Goal: Complete application form: Complete application form

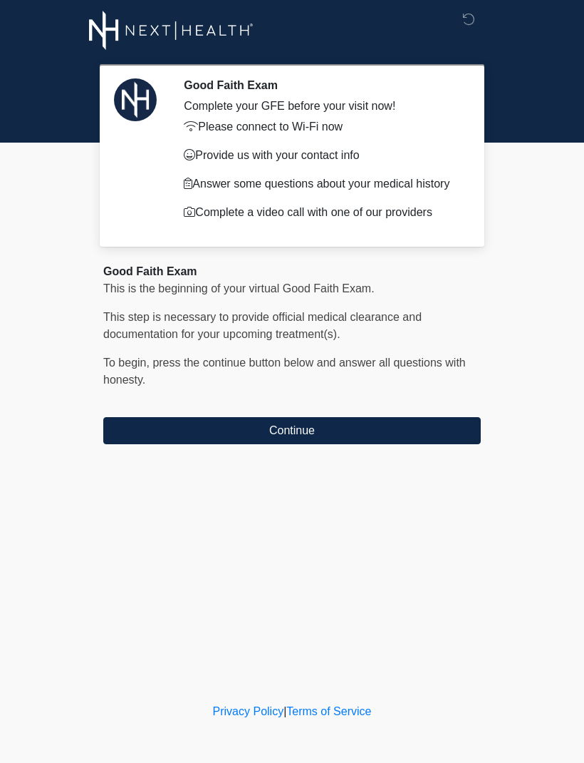
click at [374, 444] on button "Continue" at bounding box center [292, 430] width 378 height 27
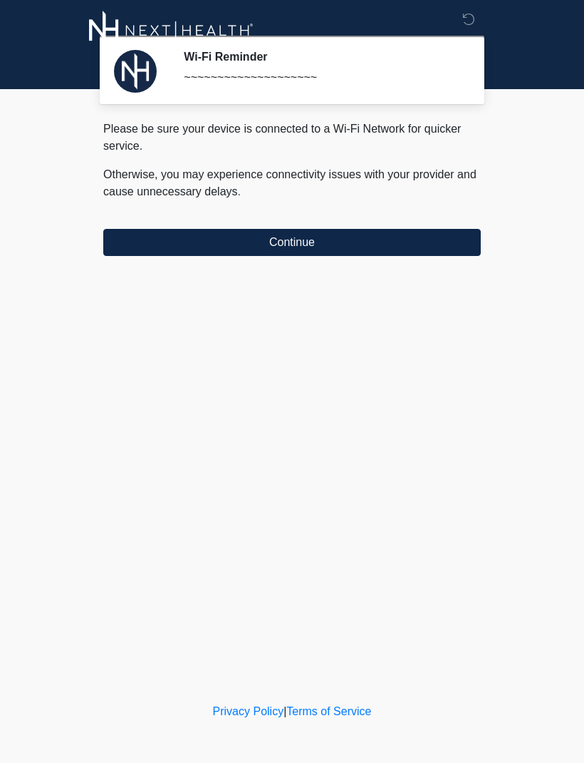
click at [401, 242] on button "Continue" at bounding box center [292, 242] width 378 height 27
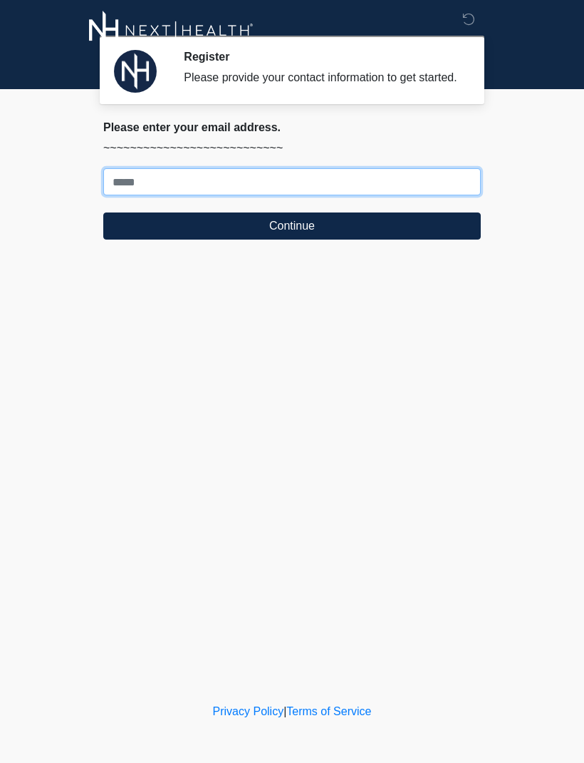
click at [233, 191] on input "Where should we email your treatment plan?" at bounding box center [292, 181] width 378 height 27
type input "**********"
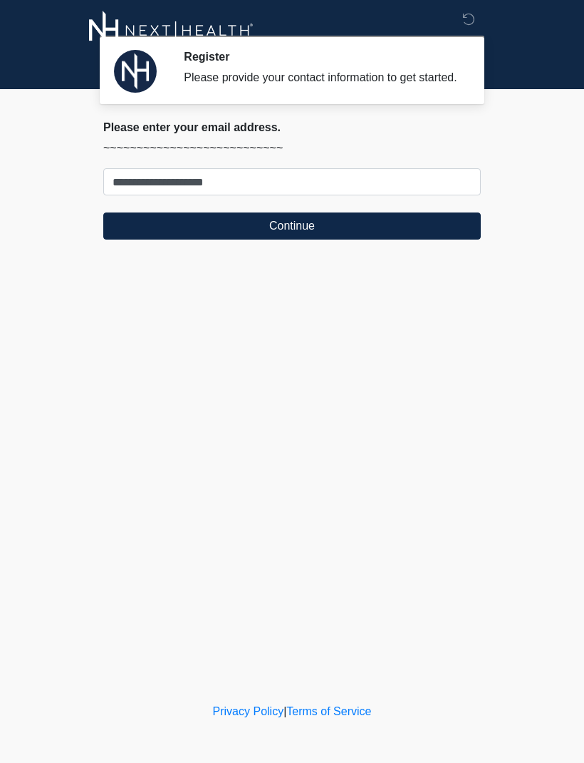
click at [323, 239] on button "Continue" at bounding box center [292, 225] width 378 height 27
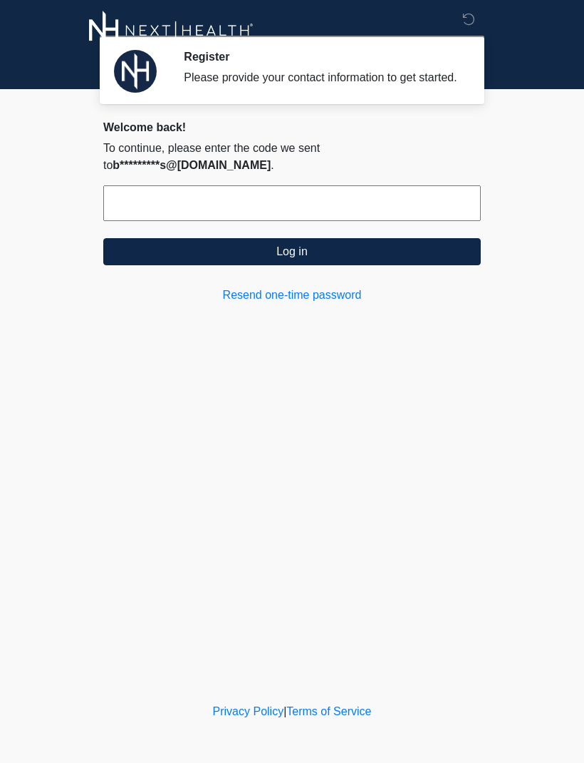
click at [200, 203] on input "text" at bounding box center [292, 203] width 378 height 36
type input "******"
click at [343, 265] on button "Log in" at bounding box center [292, 251] width 378 height 27
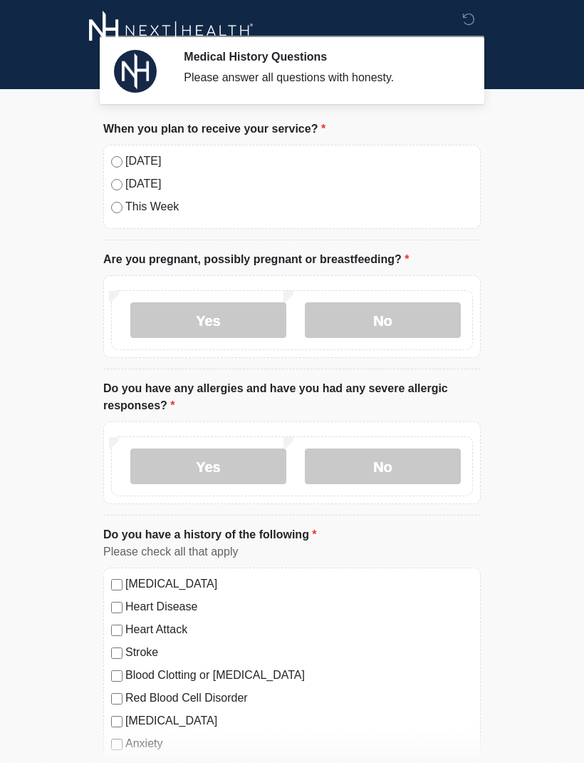
click at [131, 145] on div "[DATE] [DATE] This Week" at bounding box center [292, 187] width 378 height 84
click at [127, 155] on label "[DATE]" at bounding box center [299, 161] width 348 height 17
click at [389, 308] on label "No" at bounding box center [383, 320] width 156 height 36
click at [422, 466] on label "No" at bounding box center [383, 466] width 156 height 36
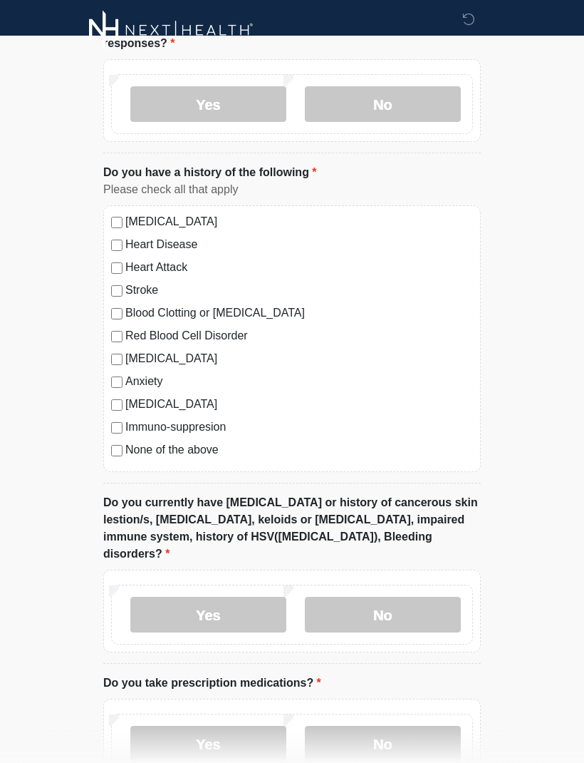
scroll to position [363, 0]
click at [419, 596] on label "No" at bounding box center [383, 614] width 156 height 36
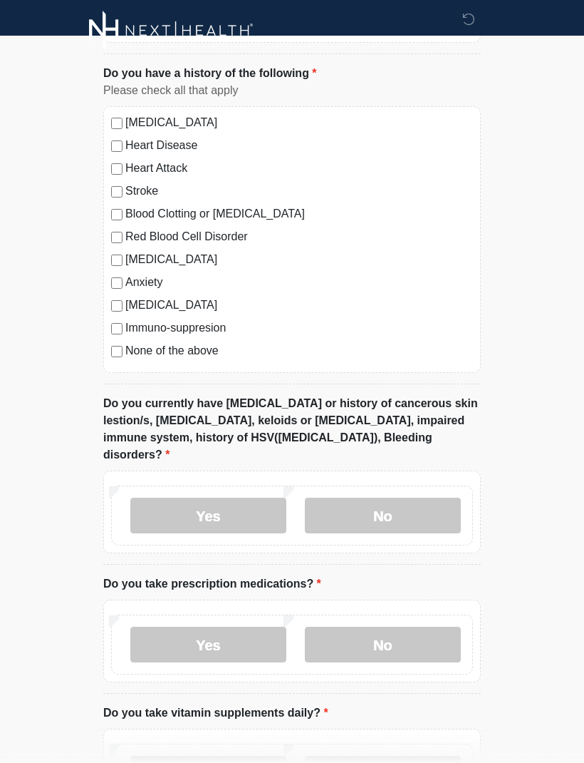
scroll to position [473, 0]
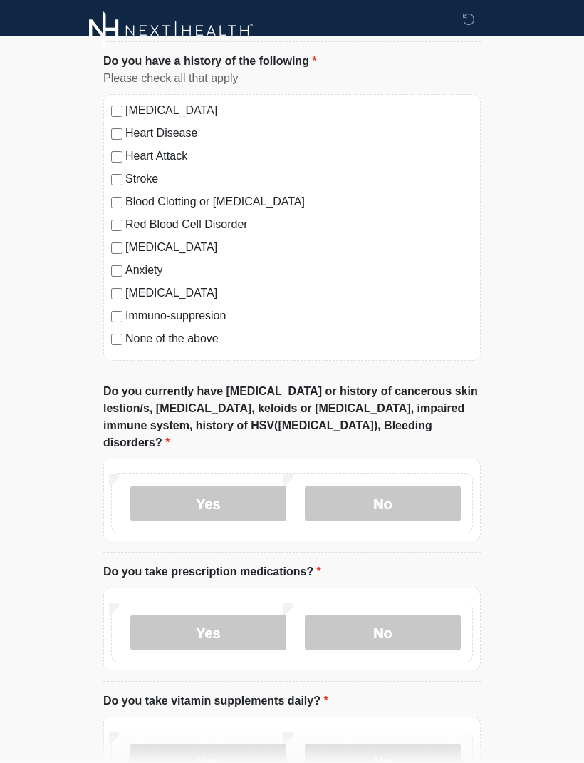
click at [433, 614] on label "No" at bounding box center [383, 632] width 156 height 36
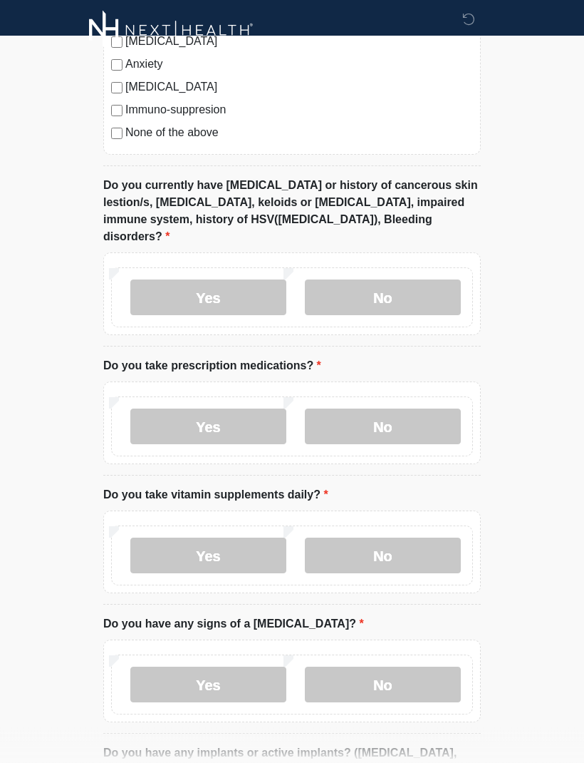
scroll to position [680, 0]
click at [435, 537] on label "No" at bounding box center [383, 555] width 156 height 36
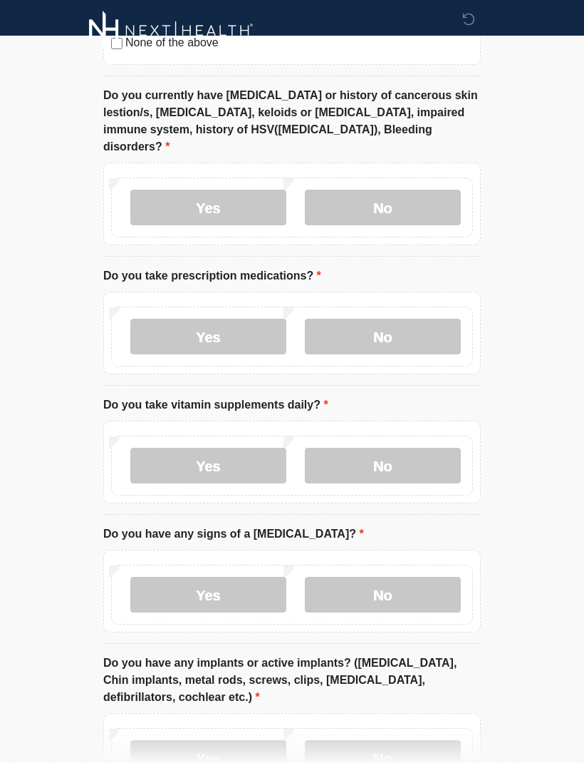
click at [425, 577] on label "No" at bounding box center [383, 595] width 156 height 36
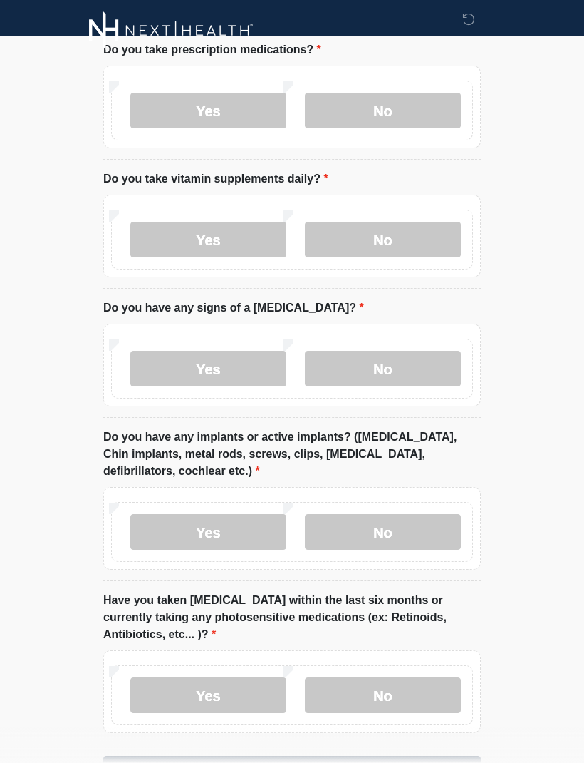
scroll to position [996, 0]
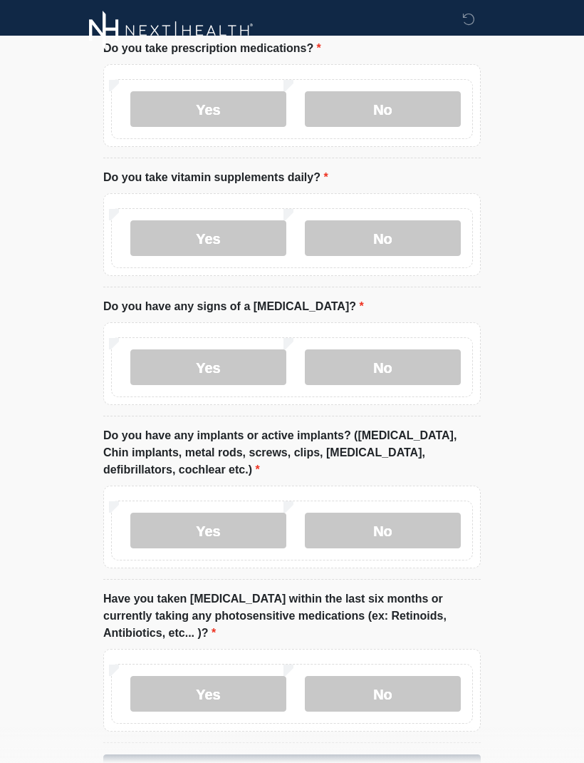
click at [416, 515] on label "No" at bounding box center [383, 530] width 156 height 36
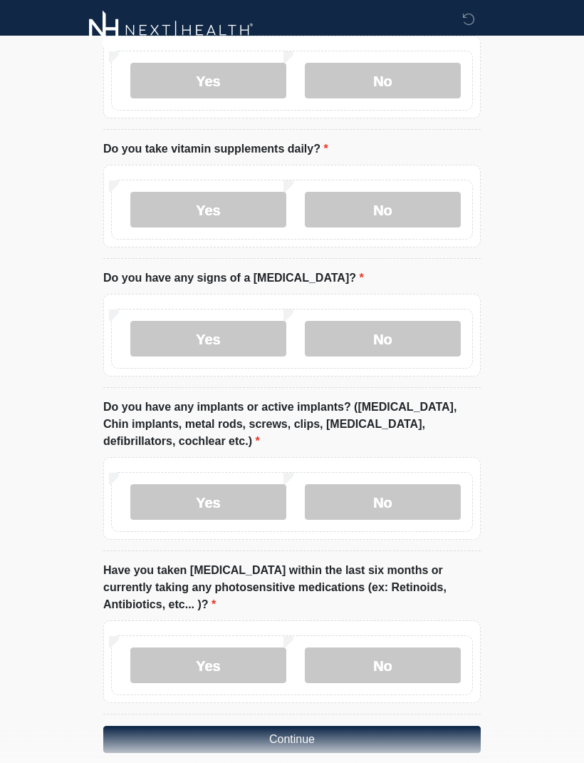
click at [428, 648] on label "No" at bounding box center [383, 666] width 156 height 36
click at [399, 731] on button "Continue" at bounding box center [292, 739] width 378 height 27
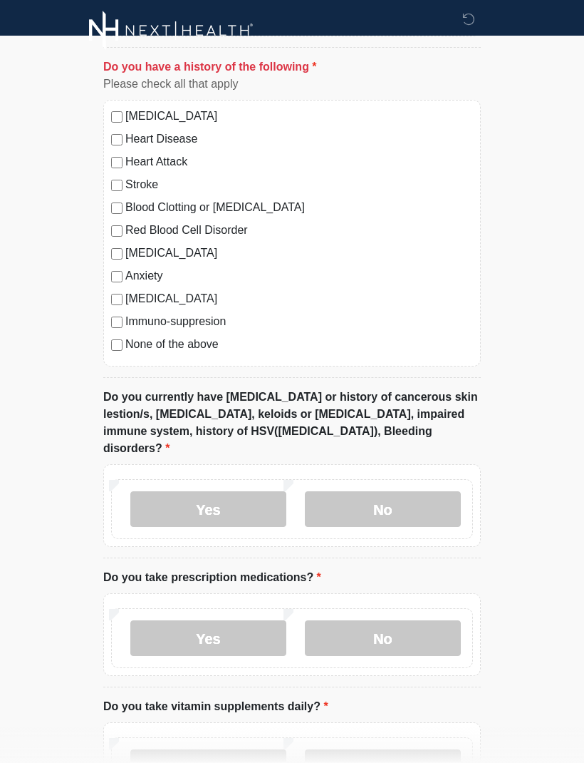
click at [160, 351] on label "None of the above" at bounding box center [299, 344] width 348 height 17
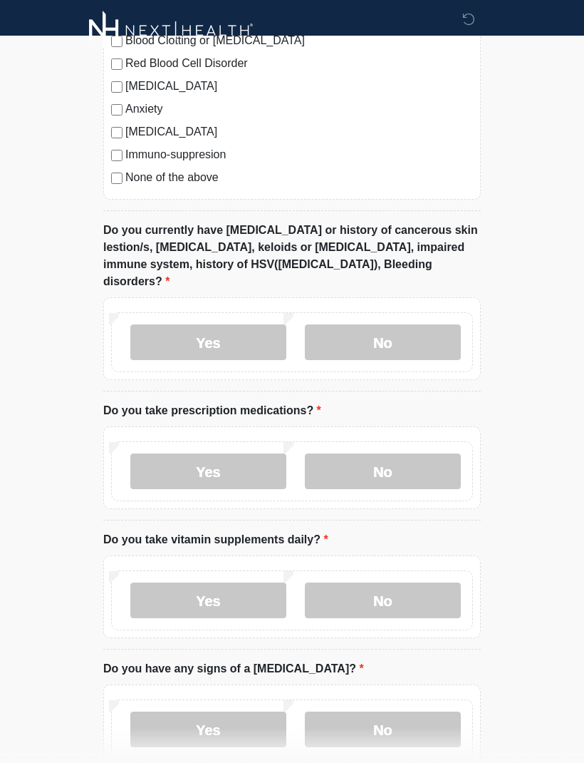
scroll to position [1024, 0]
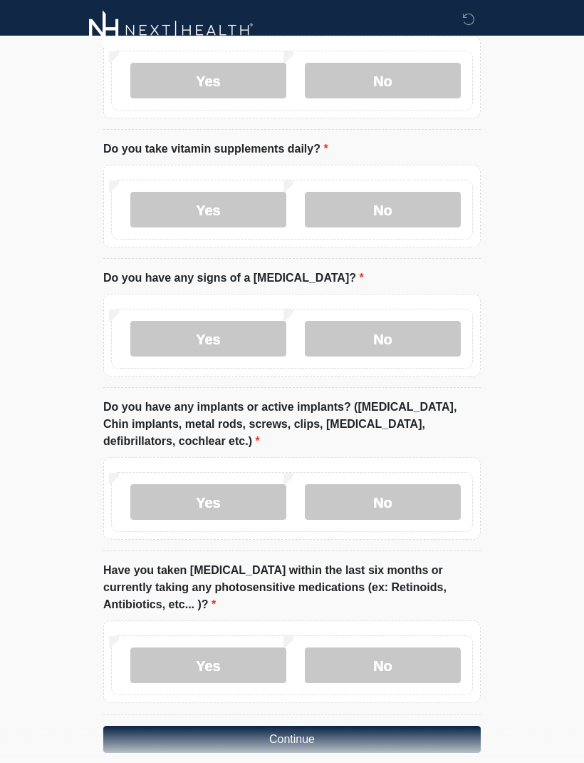
click at [420, 726] on button "Continue" at bounding box center [292, 739] width 378 height 27
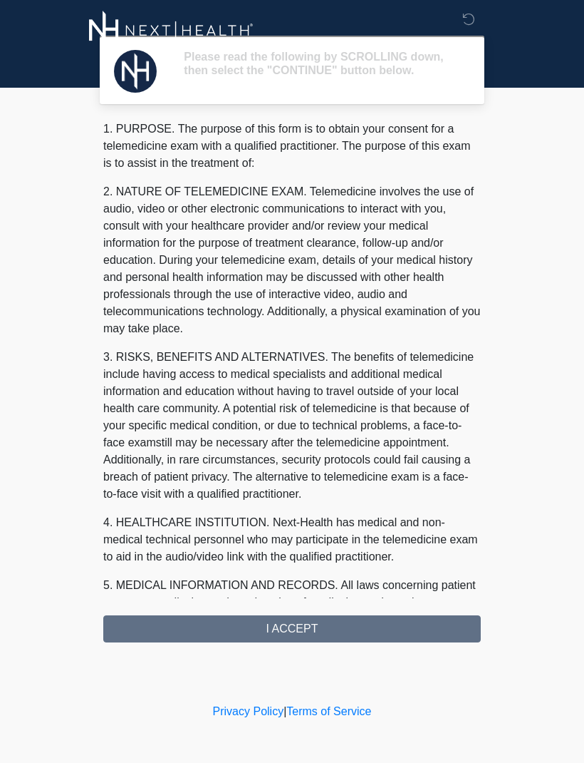
scroll to position [0, 0]
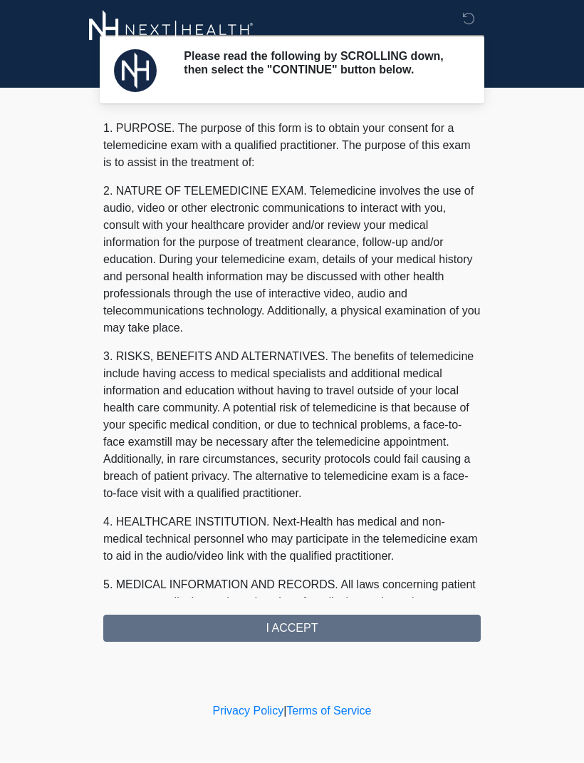
click at [333, 634] on div "1. PURPOSE. The purpose of this form is to obtain your consent for a telemedici…" at bounding box center [292, 381] width 378 height 522
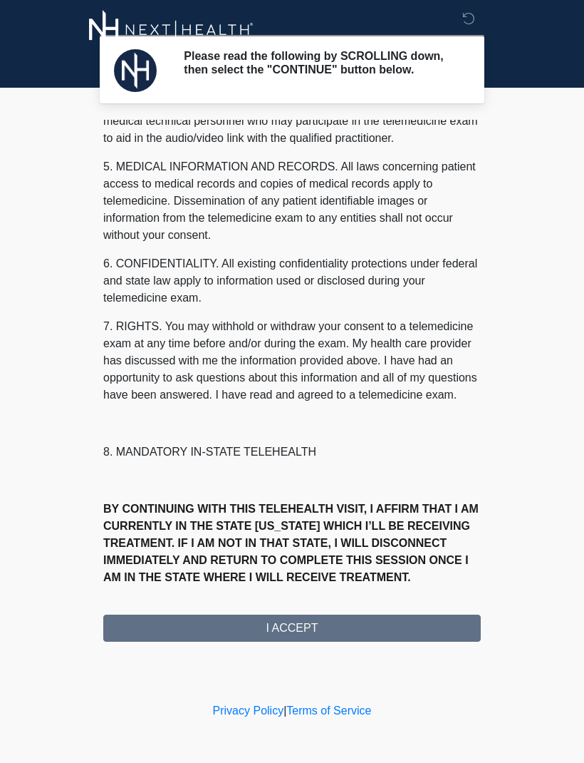
click at [336, 627] on div "1. PURPOSE. The purpose of this form is to obtain your consent for a telemedici…" at bounding box center [292, 381] width 378 height 522
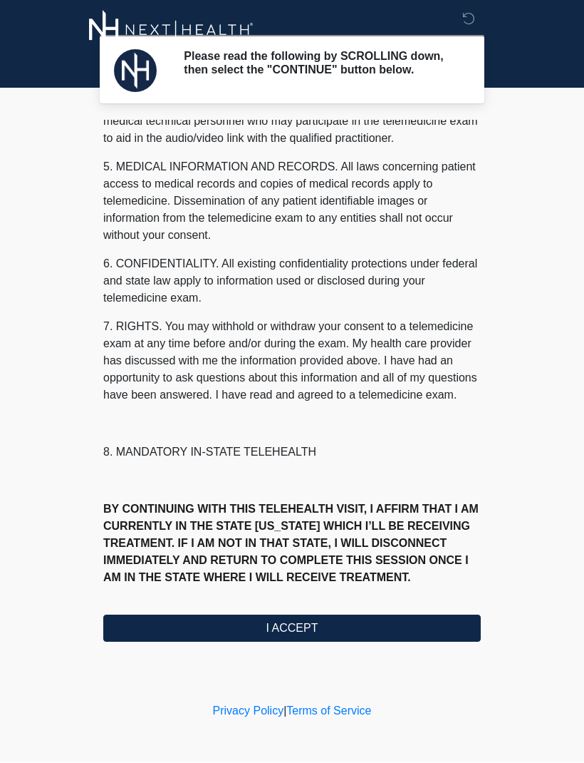
scroll to position [452, 0]
click at [266, 635] on button "I ACCEPT" at bounding box center [292, 628] width 378 height 27
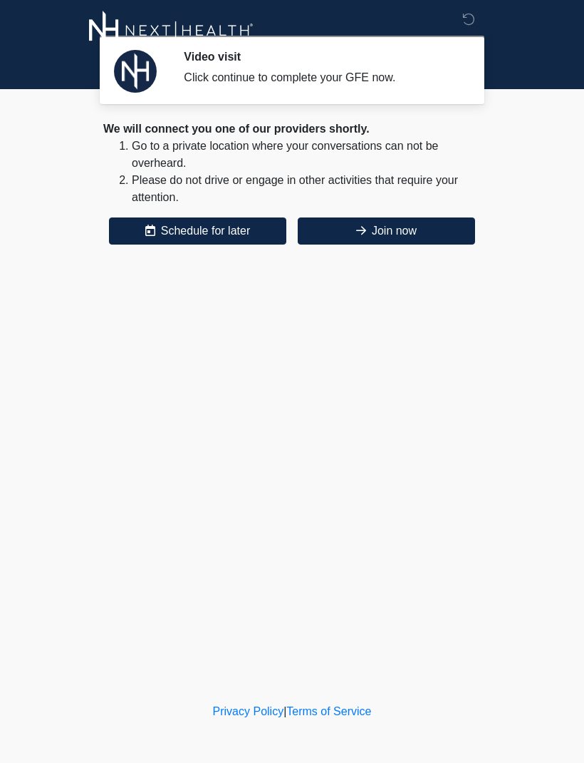
click at [430, 232] on button "Join now" at bounding box center [386, 230] width 177 height 27
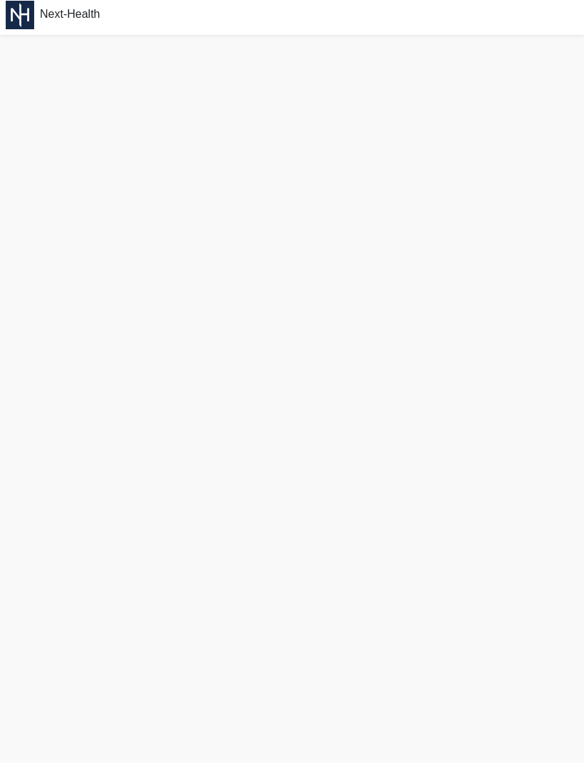
scroll to position [4, 0]
